Goal: Information Seeking & Learning: Learn about a topic

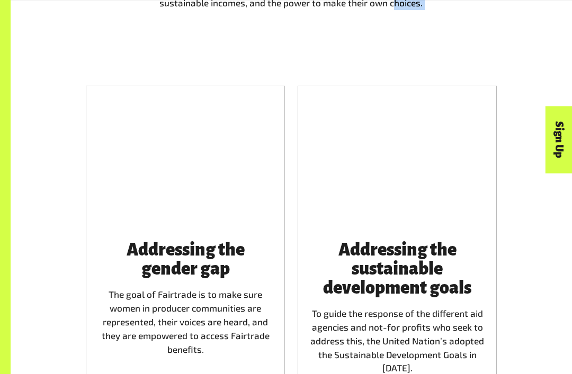
scroll to position [924, 0]
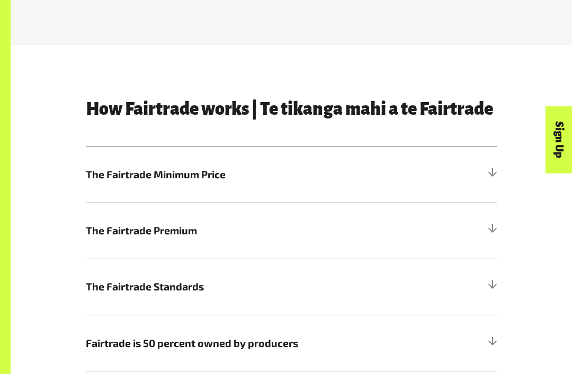
scroll to position [394, 0]
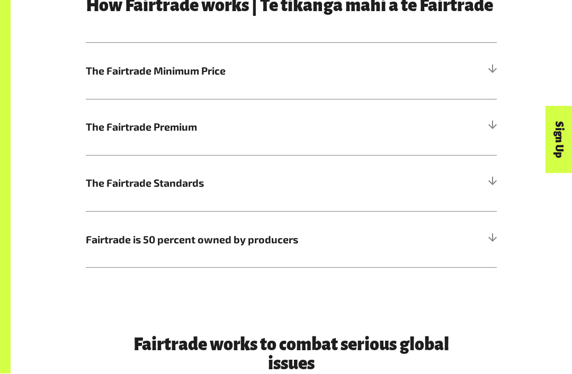
click at [485, 78] on h5 "The Fairtrade Minimum Price" at bounding box center [291, 71] width 411 height 56
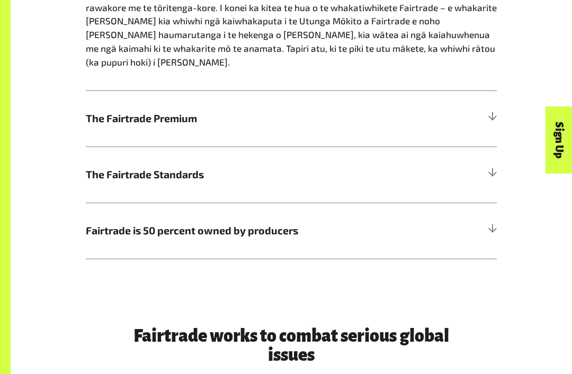
scroll to position [730, 0]
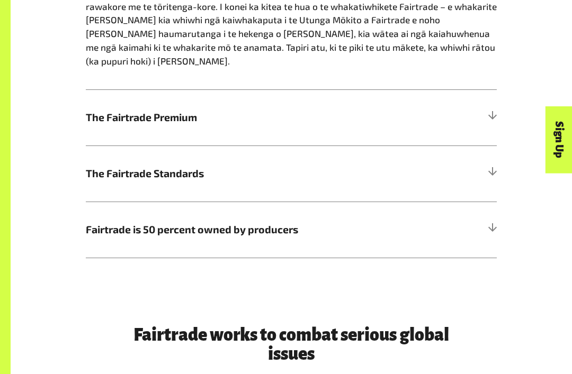
click at [483, 100] on h5 "The Fairtrade Premium" at bounding box center [291, 118] width 411 height 56
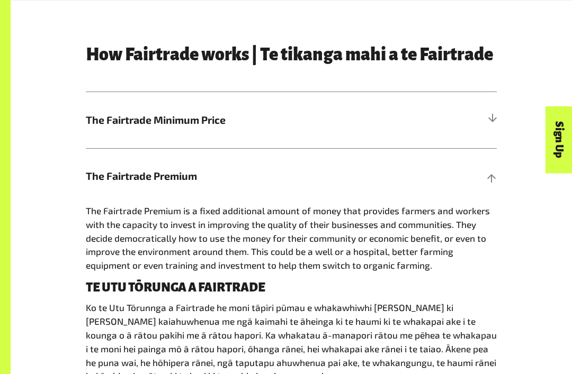
scroll to position [440, 0]
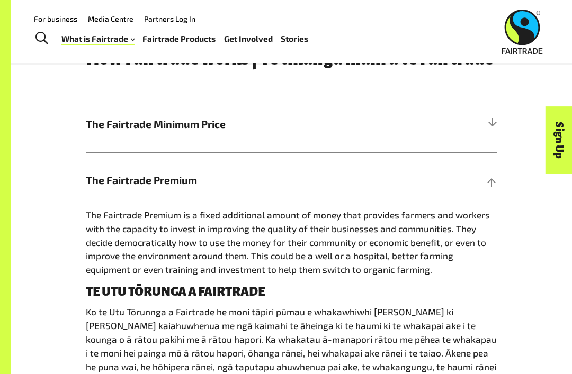
click at [492, 174] on div "Sign Up" at bounding box center [511, 160] width 67 height 27
click at [494, 174] on div "Sign Up" at bounding box center [511, 160] width 67 height 27
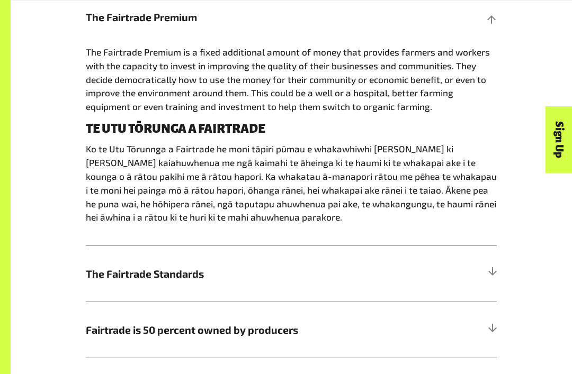
scroll to position [605, 0]
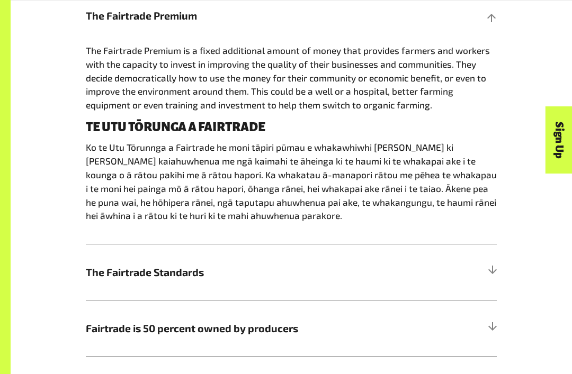
click at [491, 268] on div at bounding box center [492, 272] width 10 height 10
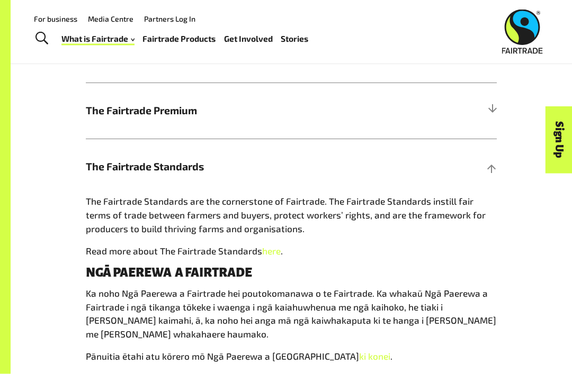
scroll to position [510, 0]
click at [485, 164] on h5 "The Fairtrade Standards" at bounding box center [291, 167] width 411 height 56
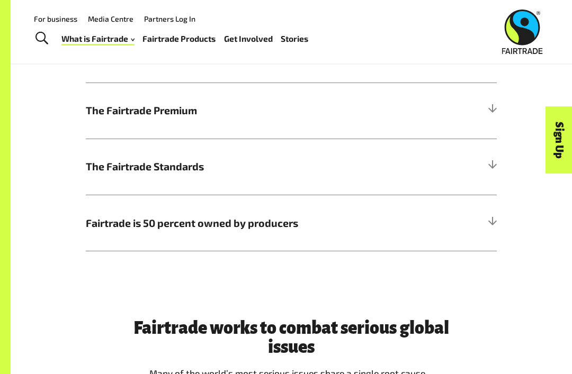
click at [486, 163] on h5 "The Fairtrade Standards" at bounding box center [291, 167] width 411 height 56
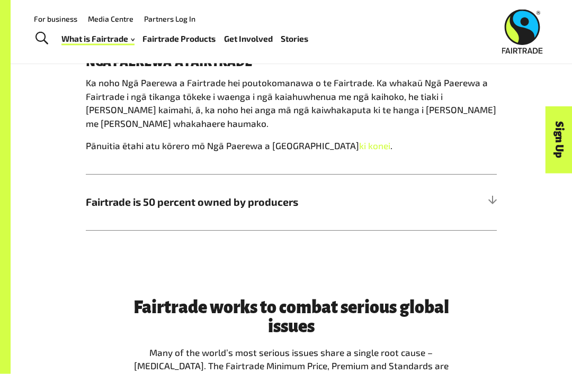
scroll to position [721, 0]
click at [503, 198] on div "How Fairtrade works | Te tikanga mahi a te Fairtrade The Fairtrade Minimum Pric…" at bounding box center [291, 0] width 508 height 462
click at [491, 198] on div at bounding box center [492, 203] width 10 height 10
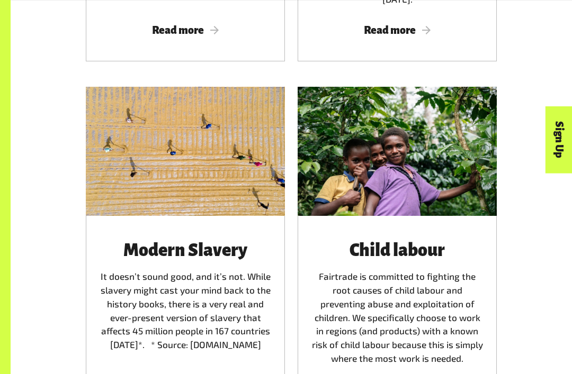
scroll to position [1521, 0]
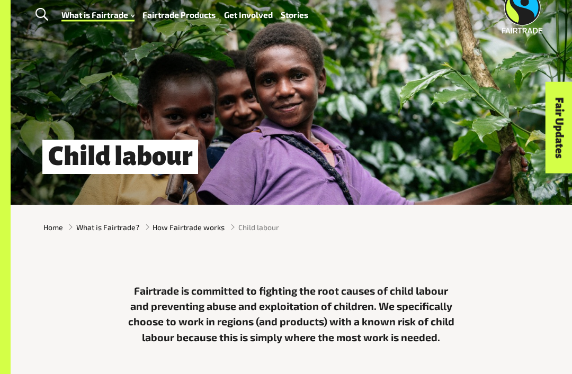
scroll to position [23, 0]
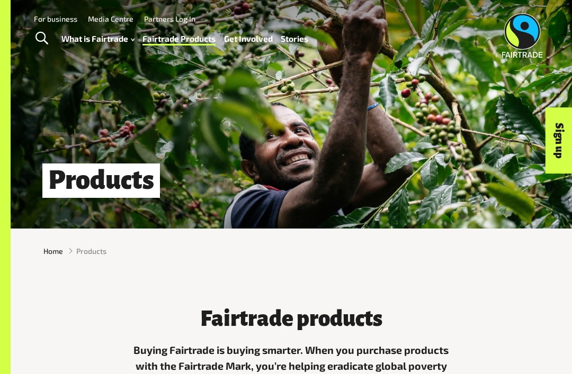
click at [236, 28] on div "What is Fairtrade How Fairtrade works Where Fairtrade works Fast facts Who we a…" at bounding box center [188, 38] width 255 height 26
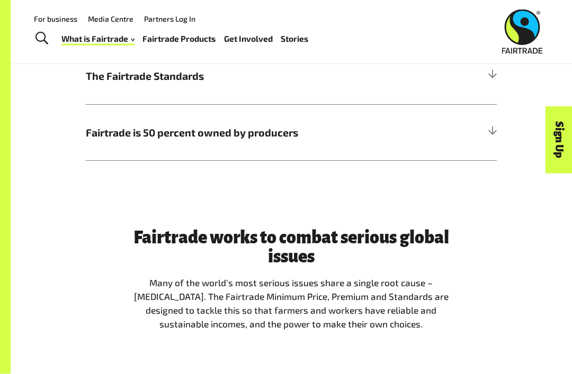
scroll to position [599, 0]
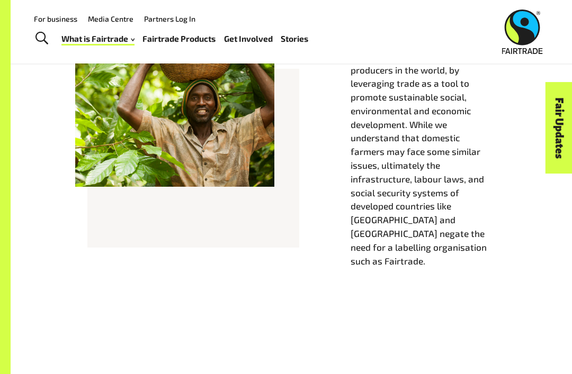
scroll to position [442, 0]
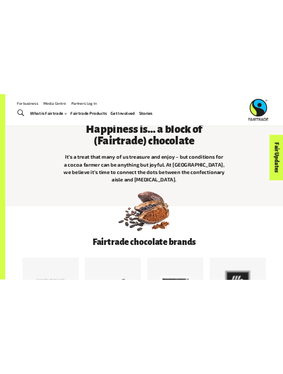
scroll to position [183, 0]
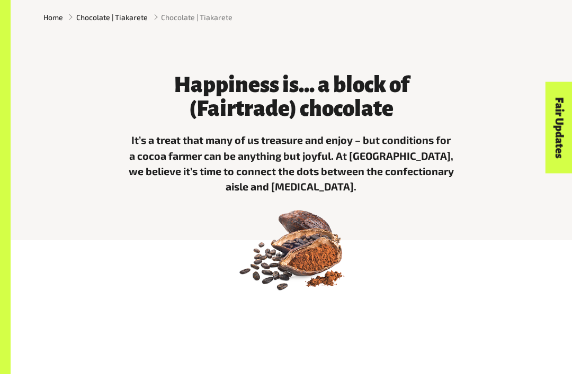
scroll to position [236, 0]
